Goal: Navigation & Orientation: Find specific page/section

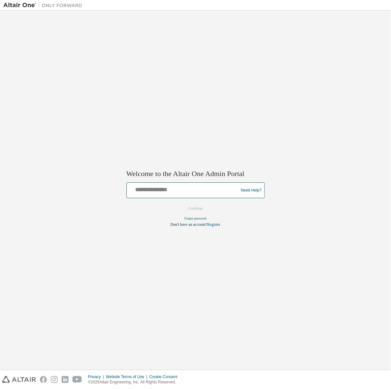
click at [155, 192] on input "text" at bounding box center [183, 189] width 108 height 10
type input "**********"
click at [195, 208] on button "Continue" at bounding box center [195, 209] width 28 height 10
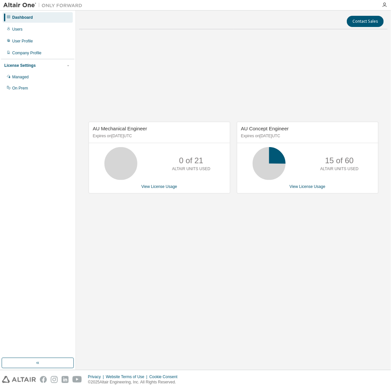
click at [14, 6] on img at bounding box center [44, 5] width 82 height 7
click at [14, 5] on img at bounding box center [44, 5] width 82 height 7
click at [59, 363] on button "button" at bounding box center [38, 363] width 72 height 11
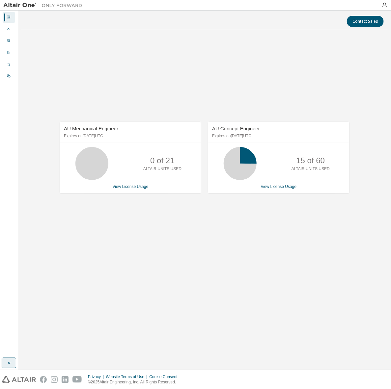
click at [10, 362] on icon "button" at bounding box center [8, 363] width 5 height 5
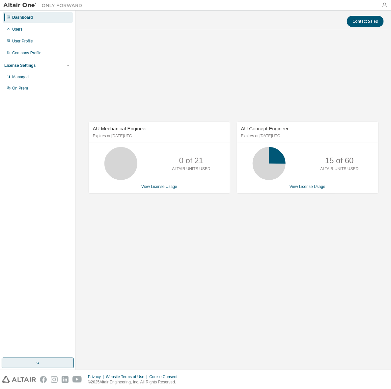
click at [384, 6] on icon "button" at bounding box center [384, 4] width 5 height 5
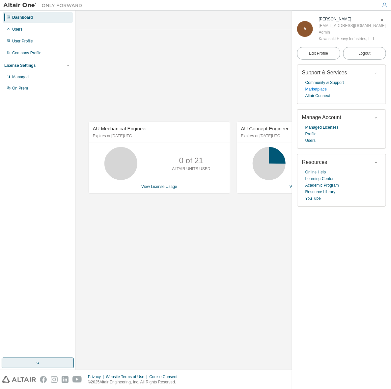
click at [323, 90] on link "Marketplace" at bounding box center [315, 89] width 21 height 7
click at [338, 84] on link "Community & Support" at bounding box center [324, 82] width 39 height 7
